Goal: Use online tool/utility: Utilize a website feature to perform a specific function

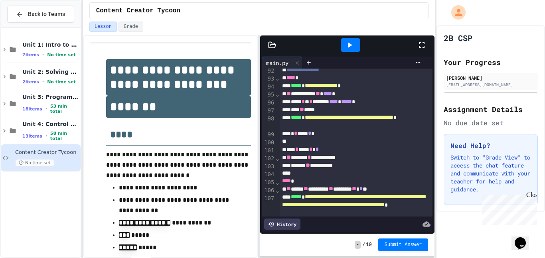
scroll to position [858, 0]
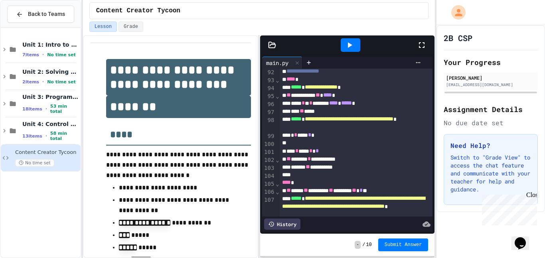
click at [336, 144] on div at bounding box center [355, 143] width 153 height 8
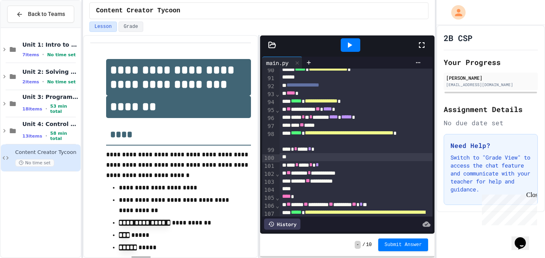
scroll to position [843, 0]
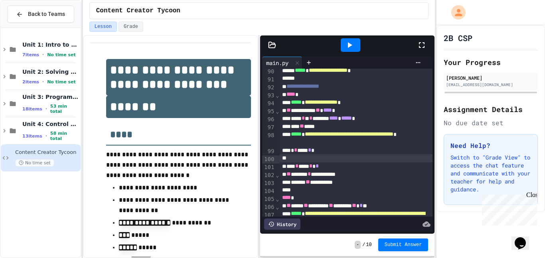
click at [337, 129] on div "*** ** ****" at bounding box center [355, 126] width 153 height 8
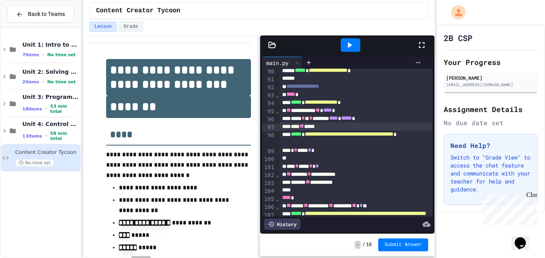
click at [365, 143] on div "**********" at bounding box center [355, 138] width 153 height 16
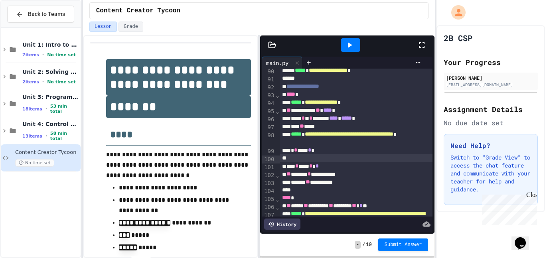
click at [348, 48] on icon at bounding box center [349, 45] width 10 height 10
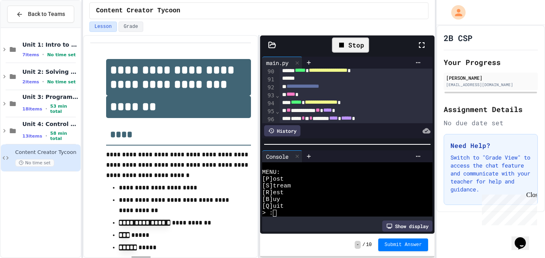
scroll to position [75, 0]
click at [311, 207] on div "[Q]uit" at bounding box center [342, 206] width 161 height 7
type textarea "*"
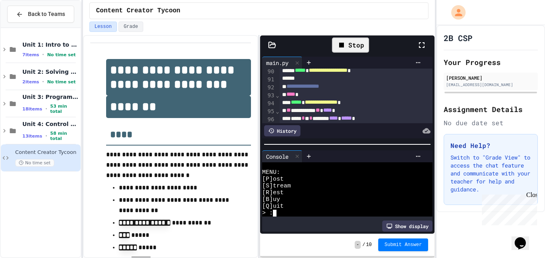
type textarea "*"
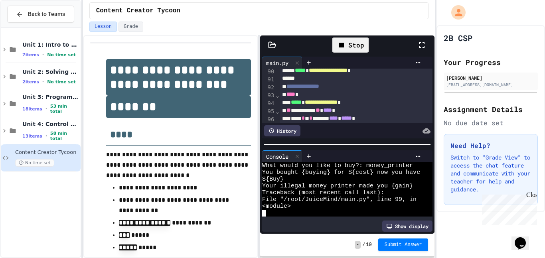
scroll to position [407, 0]
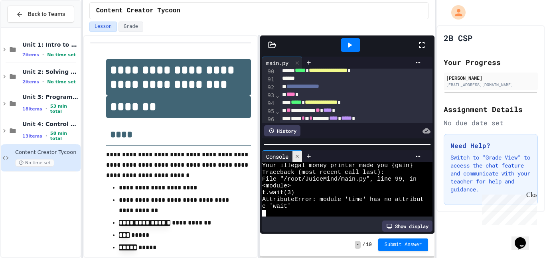
click at [297, 156] on icon at bounding box center [297, 156] width 6 height 6
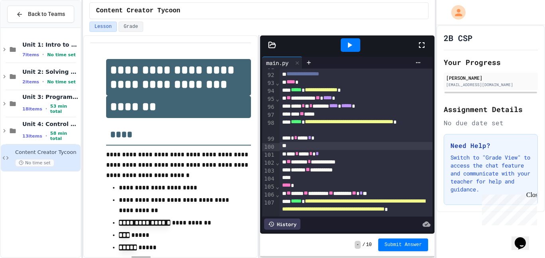
scroll to position [854, 0]
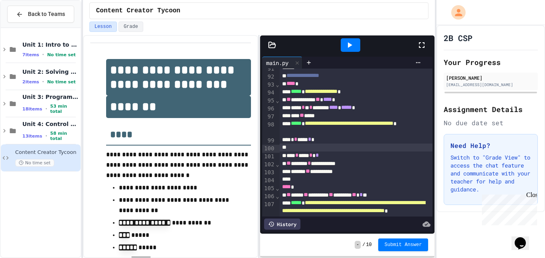
click at [309, 143] on div "* * ***** * *" at bounding box center [355, 140] width 153 height 8
click at [350, 42] on icon at bounding box center [349, 45] width 10 height 10
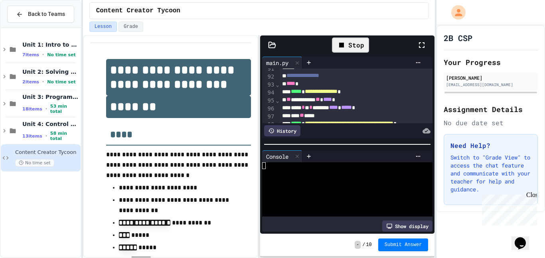
scroll to position [75, 0]
click at [320, 168] on div at bounding box center [342, 165] width 161 height 7
type textarea "*"
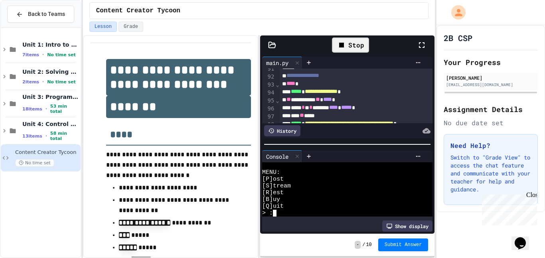
type textarea "*"
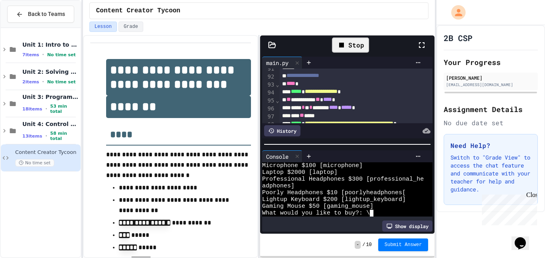
scroll to position [339, 0]
type textarea "*"
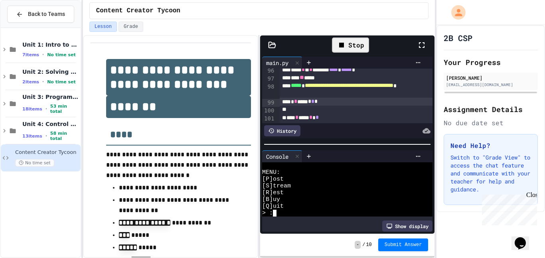
scroll to position [891, 0]
click at [305, 94] on div "**********" at bounding box center [355, 91] width 153 height 16
click at [323, 95] on div "**********" at bounding box center [355, 91] width 153 height 16
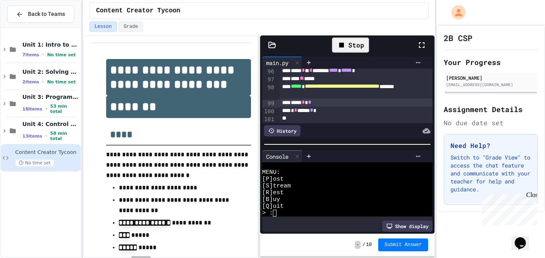
click at [287, 218] on div "WWWWWWWWWWWWWWWWWWWWWWWWWWWWWWWW MENU: [P]ost [S]tream [R]est [B]uy [Q]uit > :" at bounding box center [347, 191] width 170 height 59
click at [294, 211] on div "> :" at bounding box center [342, 213] width 161 height 7
type textarea "*"
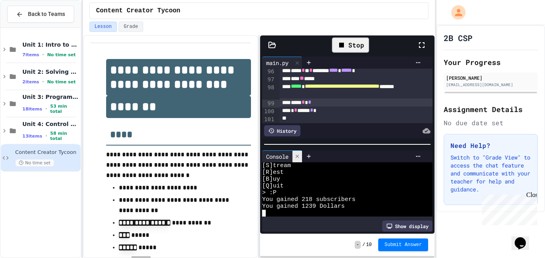
scroll to position [481, 0]
click at [301, 157] on div at bounding box center [297, 157] width 10 height 12
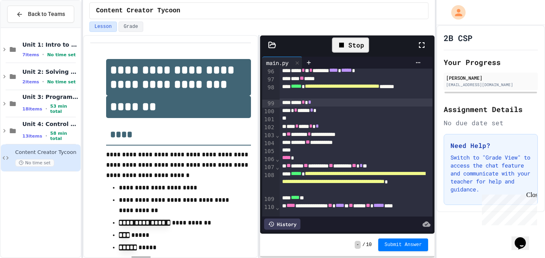
click at [350, 49] on div "Stop" at bounding box center [350, 44] width 37 height 15
click at [350, 49] on icon at bounding box center [349, 45] width 10 height 10
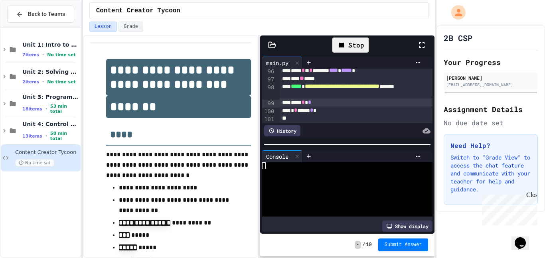
scroll to position [75, 0]
click at [296, 193] on div "[R]est" at bounding box center [342, 192] width 161 height 7
type textarea "*"
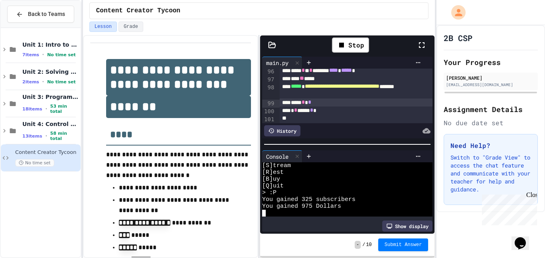
scroll to position [183, 0]
type textarea "*"
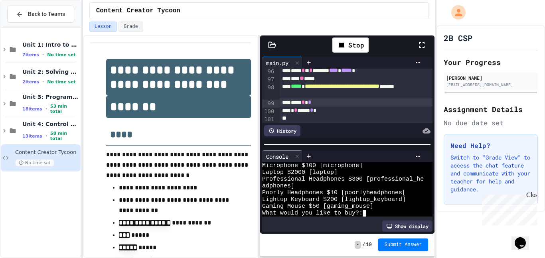
scroll to position [0, 2]
type textarea "**"
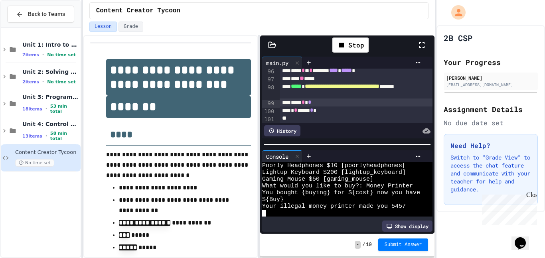
scroll to position [352, 0]
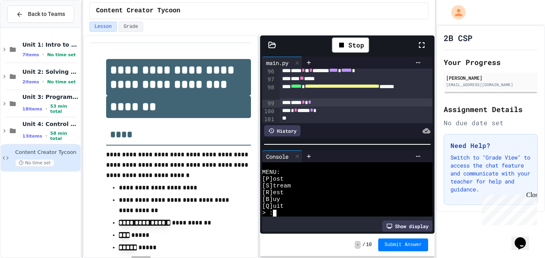
type textarea "*"
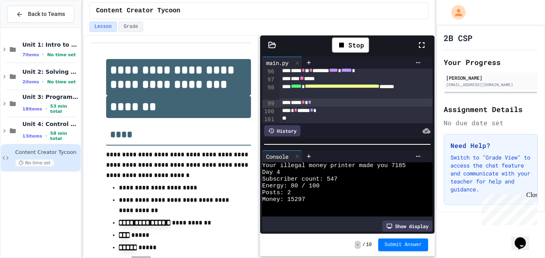
scroll to position [423, 0]
type textarea "*"
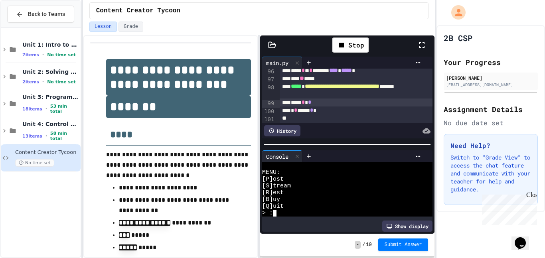
scroll to position [583, 0]
type textarea "*"
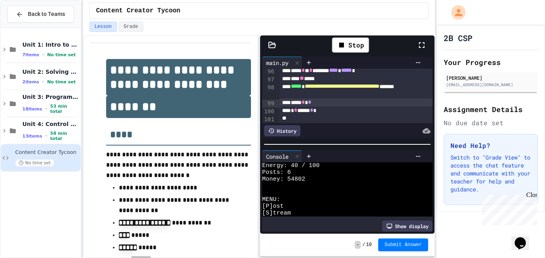
type textarea "*"
click at [321, 197] on div "[B]uy" at bounding box center [342, 199] width 161 height 7
type textarea "*"
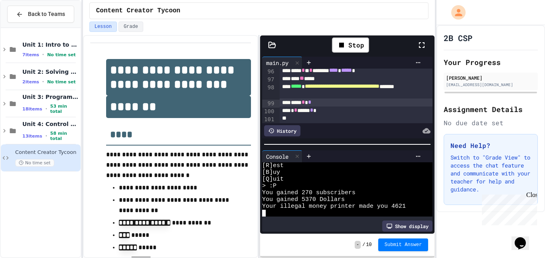
type textarea "*"
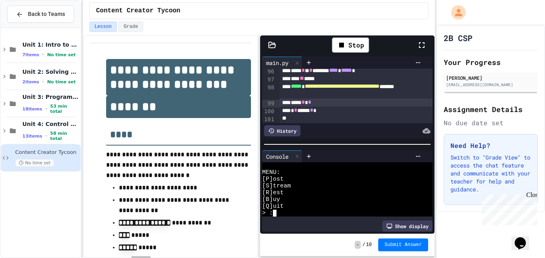
type textarea "*"
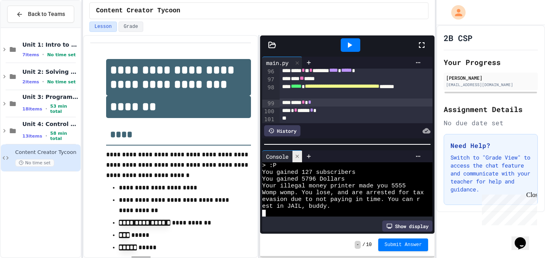
click at [298, 157] on icon at bounding box center [296, 156] width 3 height 3
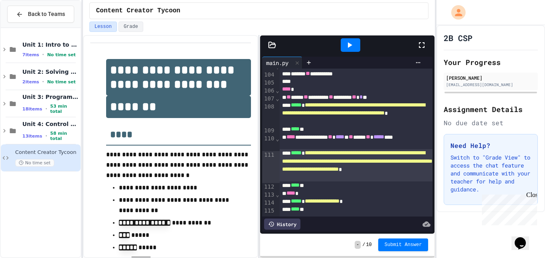
click at [319, 172] on span "**********" at bounding box center [357, 161] width 150 height 22
click at [427, 179] on div "**********" at bounding box center [355, 165] width 153 height 32
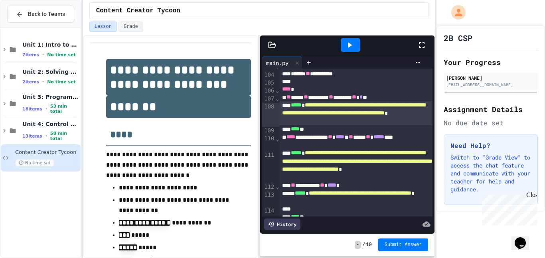
click at [339, 116] on span "**********" at bounding box center [353, 109] width 143 height 14
click at [327, 116] on span "**********" at bounding box center [353, 109] width 143 height 14
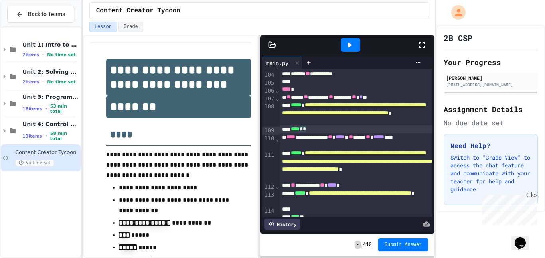
scroll to position [991, 0]
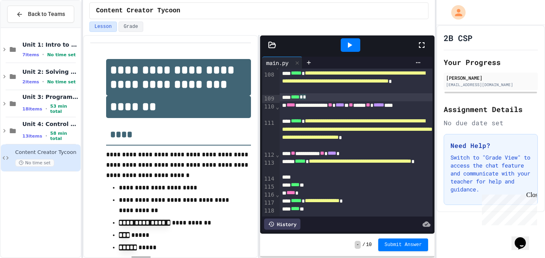
click at [350, 208] on div "**** **" at bounding box center [355, 209] width 153 height 8
